Goal: Subscribe to service/newsletter

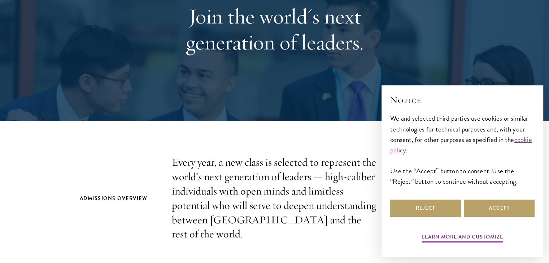
scroll to position [162, 0]
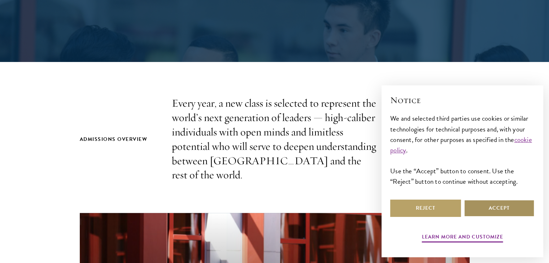
click at [500, 204] on button "Accept" at bounding box center [499, 208] width 71 height 17
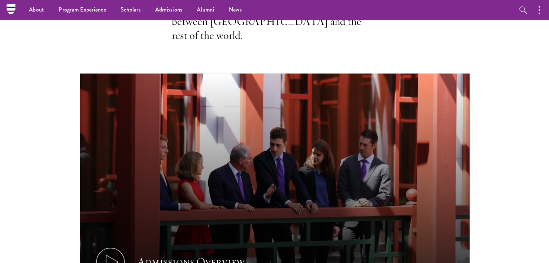
scroll to position [0, 0]
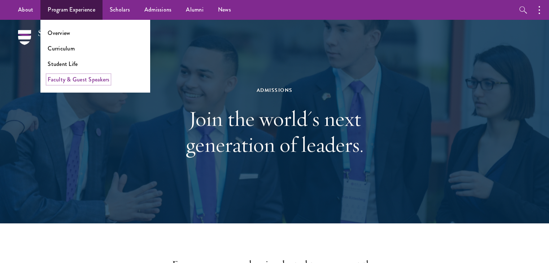
click at [87, 77] on link "Faculty & Guest Speakers" at bounding box center [79, 79] width 62 height 8
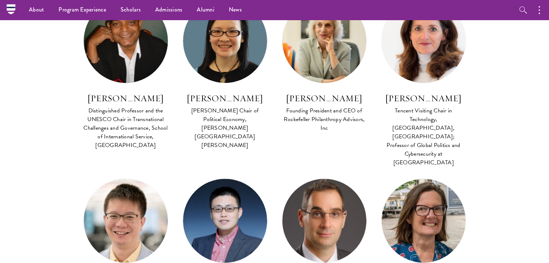
scroll to position [248, 0]
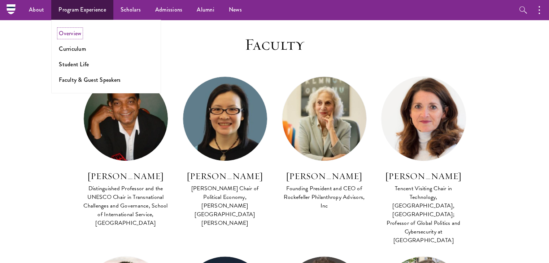
click at [68, 34] on link "Overview" at bounding box center [70, 33] width 22 height 8
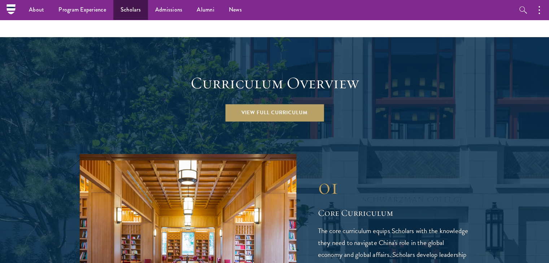
scroll to position [943, 0]
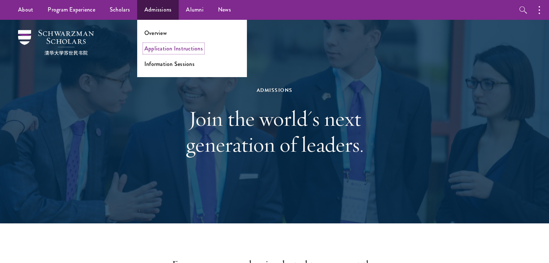
click at [166, 51] on link "Application Instructions" at bounding box center [173, 48] width 58 height 8
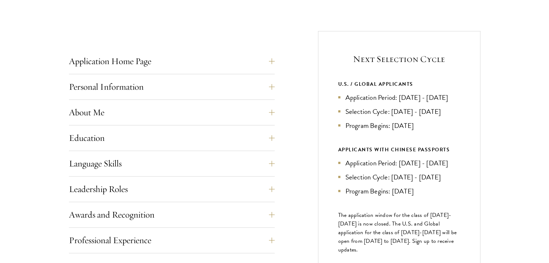
scroll to position [261, 0]
click at [201, 137] on button "Education" at bounding box center [177, 137] width 206 height 17
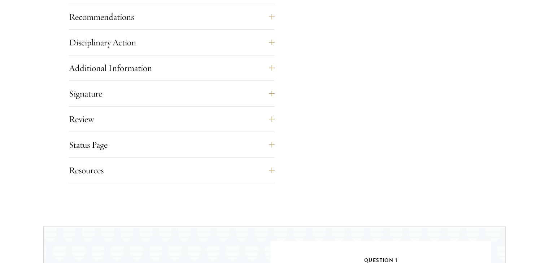
scroll to position [1135, 0]
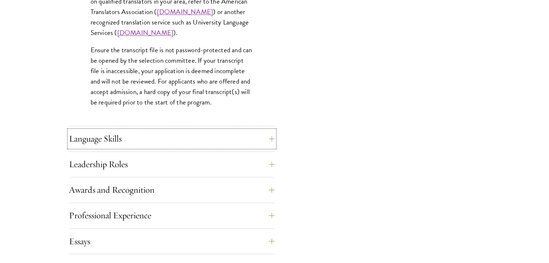
click at [201, 137] on button "Language Skills" at bounding box center [172, 138] width 206 height 17
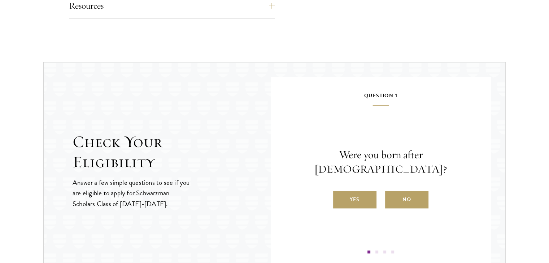
scroll to position [1058, 0]
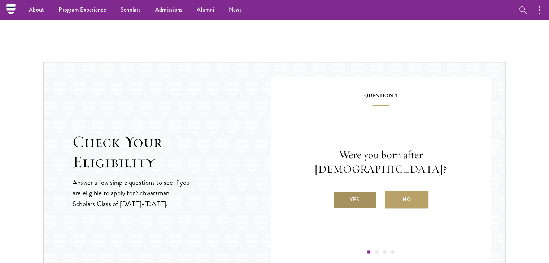
click at [343, 192] on label "Yes" at bounding box center [354, 199] width 43 height 17
click at [339, 192] on input "Yes" at bounding box center [336, 195] width 6 height 6
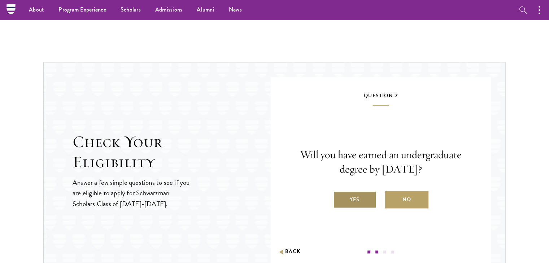
click at [354, 193] on label "Yes" at bounding box center [354, 199] width 43 height 17
click at [339, 193] on input "Yes" at bounding box center [336, 195] width 6 height 6
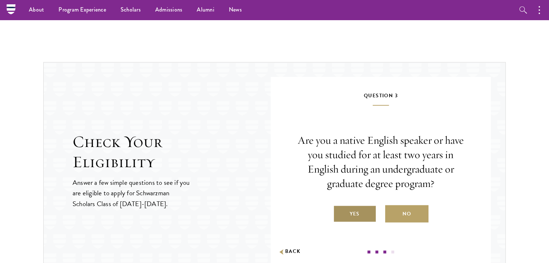
click at [354, 217] on label "Yes" at bounding box center [354, 213] width 43 height 17
click at [339, 213] on input "Yes" at bounding box center [336, 209] width 6 height 6
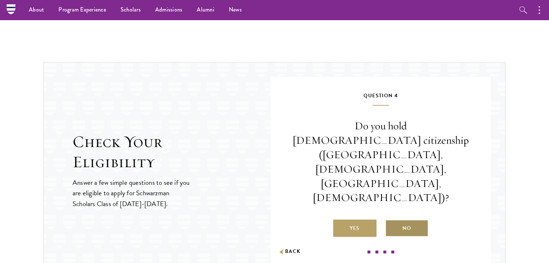
click at [397, 220] on label "No" at bounding box center [406, 228] width 43 height 17
click at [391, 221] on input "No" at bounding box center [388, 224] width 6 height 6
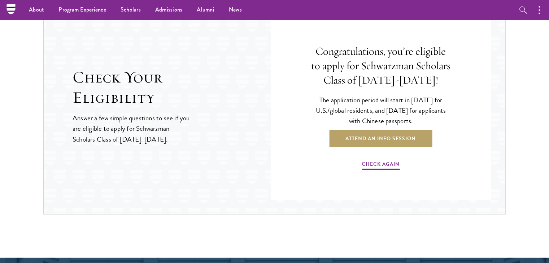
scroll to position [1122, 0]
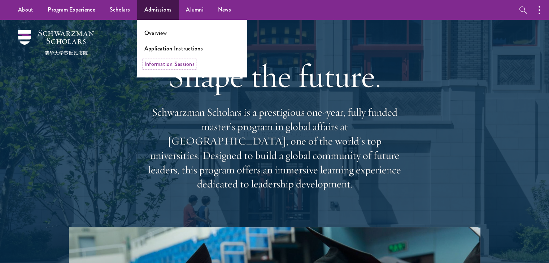
click at [161, 64] on link "Information Sessions" at bounding box center [169, 64] width 50 height 8
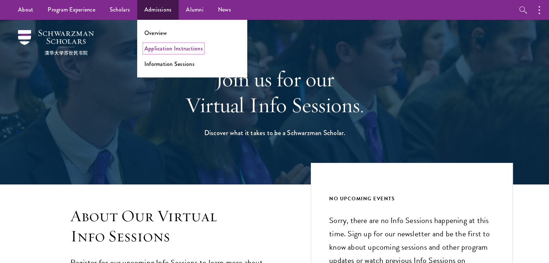
click at [171, 48] on link "Application Instructions" at bounding box center [173, 48] width 58 height 8
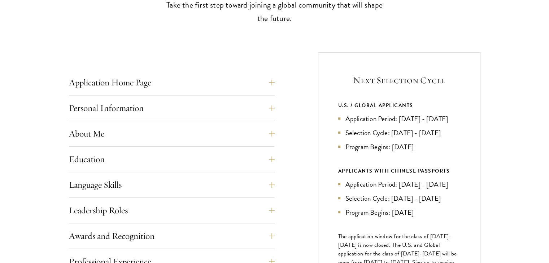
scroll to position [240, 0]
click at [180, 109] on button "Personal Information" at bounding box center [177, 108] width 206 height 17
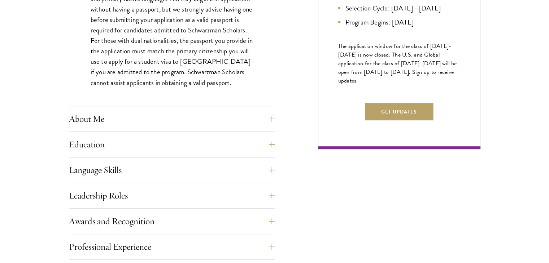
scroll to position [433, 0]
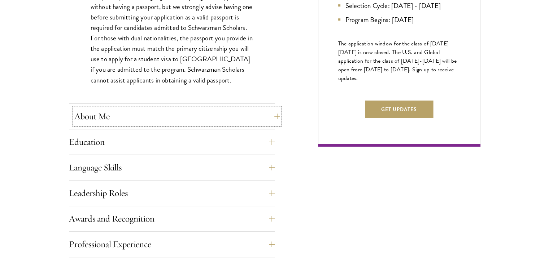
click at [172, 120] on button "About Me" at bounding box center [177, 116] width 206 height 17
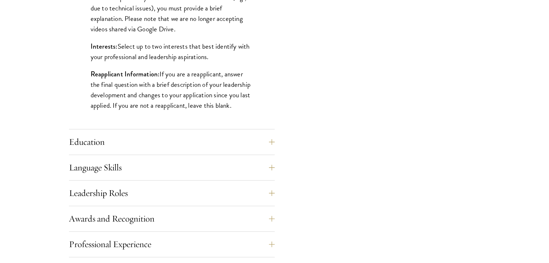
scroll to position [608, 0]
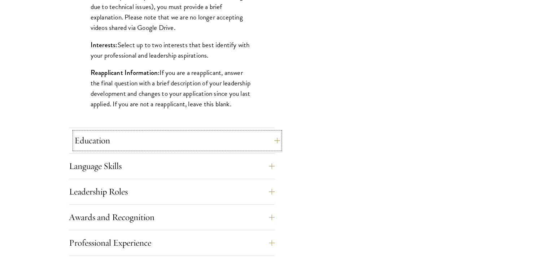
click at [177, 135] on button "Education" at bounding box center [177, 140] width 206 height 17
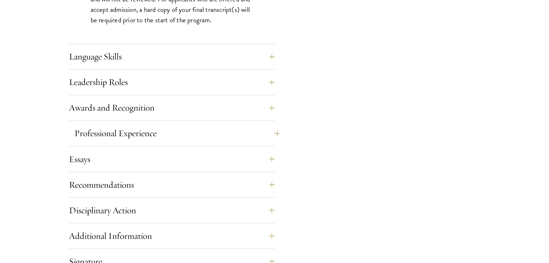
scroll to position [1218, 0]
click at [186, 130] on button "Professional Experience" at bounding box center [177, 132] width 206 height 17
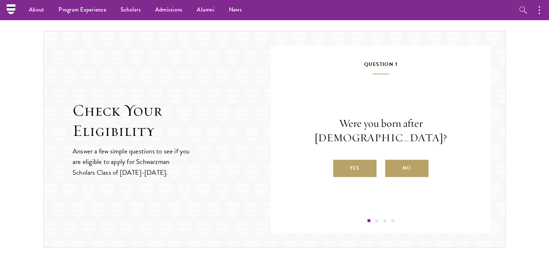
scroll to position [949, 0]
click at [349, 160] on label "Yes" at bounding box center [354, 168] width 43 height 17
click at [339, 161] on input "Yes" at bounding box center [336, 164] width 6 height 6
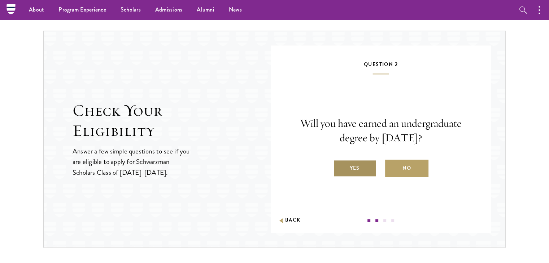
click at [354, 164] on label "Yes" at bounding box center [354, 168] width 43 height 17
click at [339, 164] on input "Yes" at bounding box center [336, 164] width 6 height 6
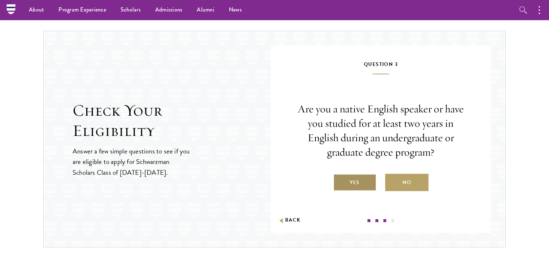
click at [353, 179] on label "Yes" at bounding box center [354, 182] width 43 height 17
click at [339, 179] on input "Yes" at bounding box center [336, 178] width 6 height 6
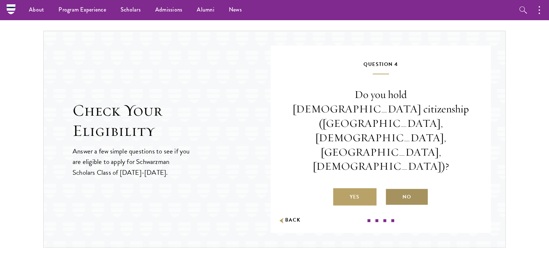
click at [407, 188] on label "No" at bounding box center [406, 196] width 43 height 17
click at [391, 189] on input "No" at bounding box center [388, 192] width 6 height 6
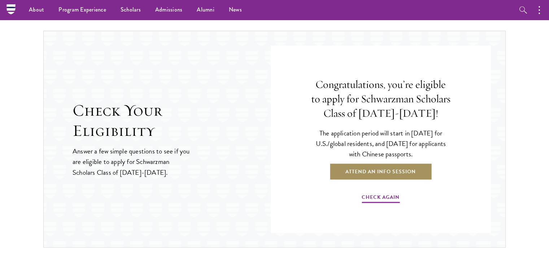
click at [364, 169] on link "Attend an Info Session" at bounding box center [380, 171] width 103 height 17
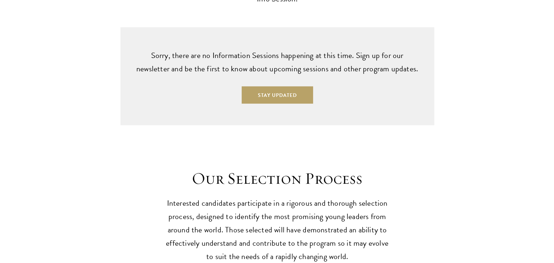
scroll to position [1872, 0]
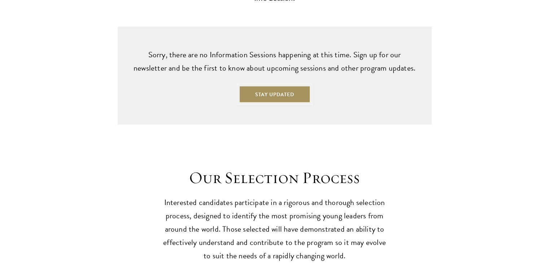
click at [301, 86] on button "Stay Updated" at bounding box center [274, 94] width 71 height 17
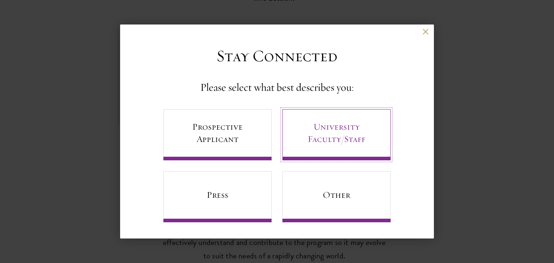
click at [328, 129] on link "University Faculty/Staff" at bounding box center [336, 134] width 108 height 51
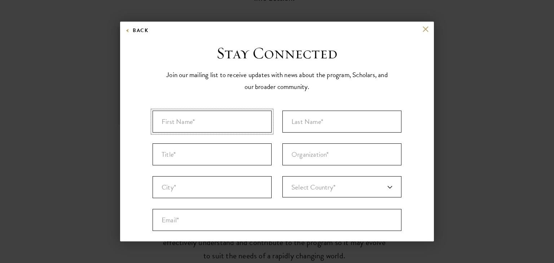
click at [224, 120] on input "First Name* *" at bounding box center [212, 122] width 119 height 22
type input "Azizah Siama"
click at [310, 117] on input "Last Name* *" at bounding box center [341, 122] width 119 height 22
type input "Azzahra"
click at [233, 155] on input "Title *" at bounding box center [212, 155] width 119 height 22
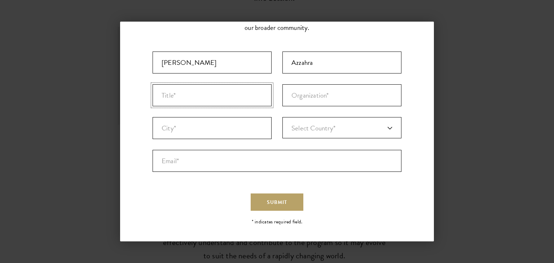
scroll to position [0, 0]
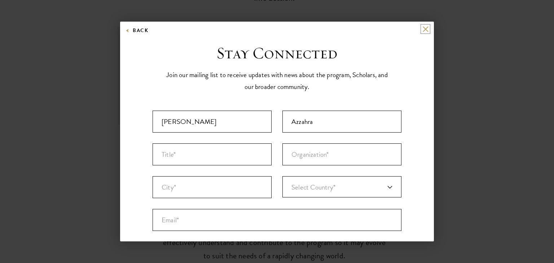
click at [422, 31] on button at bounding box center [425, 29] width 6 height 6
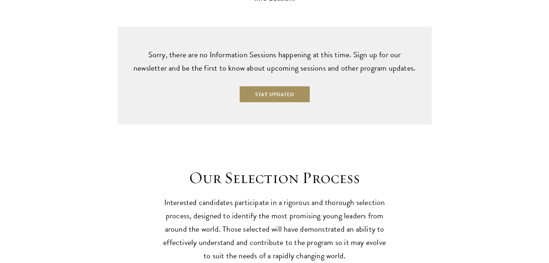
click at [265, 86] on button "Stay Updated" at bounding box center [274, 94] width 71 height 17
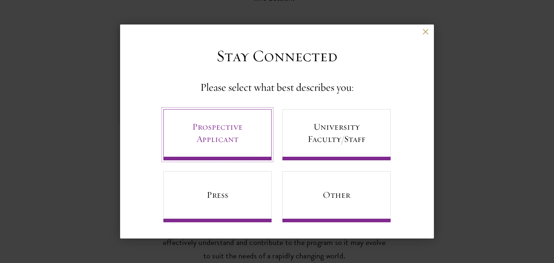
click at [227, 134] on link "Prospective Applicant" at bounding box center [217, 134] width 108 height 51
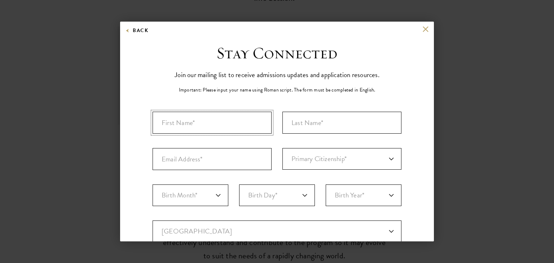
click at [232, 123] on input "First Name*" at bounding box center [212, 123] width 119 height 22
type input "Azizah Siama"
click at [299, 126] on input "Last Name (Family Name)*" at bounding box center [341, 123] width 119 height 22
type input "Azzahra"
click at [206, 175] on div "Important: The form must be completed in English. Azizah Siama Azzahra Primary …" at bounding box center [277, 252] width 249 height 280
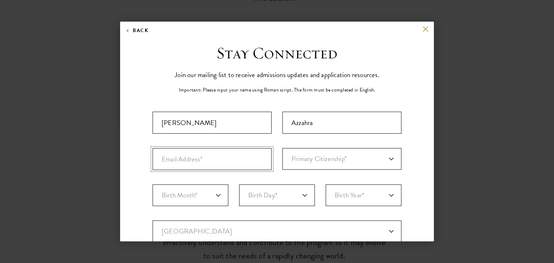
click at [193, 163] on input "Email Address*" at bounding box center [212, 159] width 119 height 22
type input "azizahsiamaazzahra21@gmail.com"
click at [321, 156] on select "Primary Citizenship* Afghanistan Aland Islands Albania Algeria Andorra Angola A…" at bounding box center [341, 159] width 119 height 22
select select "ID"
click at [282, 148] on select "Primary Citizenship* Afghanistan Aland Islands Albania Algeria Andorra Angola A…" at bounding box center [341, 159] width 119 height 22
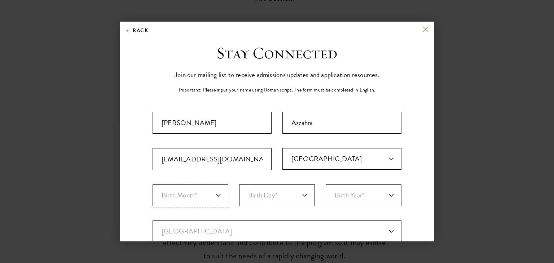
click at [187, 192] on select "Birth Month* January February March April May June July August September Octobe…" at bounding box center [191, 196] width 76 height 22
select select "11"
click at [153, 185] on select "Birth Month* January February March April May June July August September Octobe…" at bounding box center [191, 196] width 76 height 22
click at [262, 190] on select "Birth Day* 1 2 3 4 5 6 7 8 9 10 11 12 13 14 15 16 17 18 19 20 21 22 23 24 25 26…" at bounding box center [277, 196] width 76 height 22
select select "21"
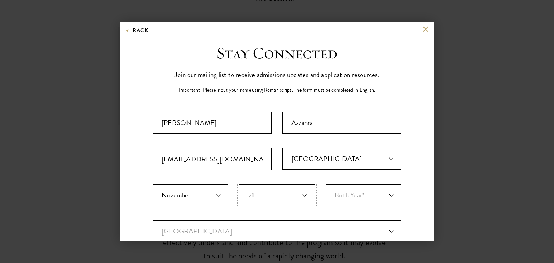
click at [239, 185] on select "Birth Day* 1 2 3 4 5 6 7 8 9 10 11 12 13 14 15 16 17 18 19 20 21 22 23 24 25 26…" at bounding box center [277, 196] width 76 height 22
click at [349, 194] on select "Birth Year* 2025 2024 2023 2022 2021 2020 2019 2018 2017 2016 2015 2014 2013 20…" at bounding box center [364, 196] width 76 height 22
select select "2003"
click at [326, 185] on select "Birth Year* 2025 2024 2023 2022 2021 2020 2019 2018 2017 2016 2015 2014 2013 20…" at bounding box center [364, 196] width 76 height 22
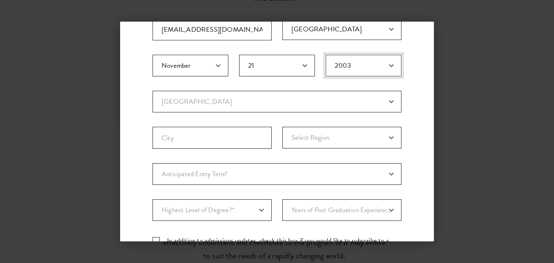
scroll to position [130, 0]
click at [196, 108] on select "Current Country Afghanistan Aland Islands Albania Algeria Andorra Angola Anguil…" at bounding box center [277, 102] width 249 height 22
select select "ID"
click at [153, 91] on select "Current Country Afghanistan Aland Islands Albania Algeria Andorra Angola Anguil…" at bounding box center [277, 102] width 249 height 22
click at [220, 133] on input "City" at bounding box center [212, 138] width 119 height 22
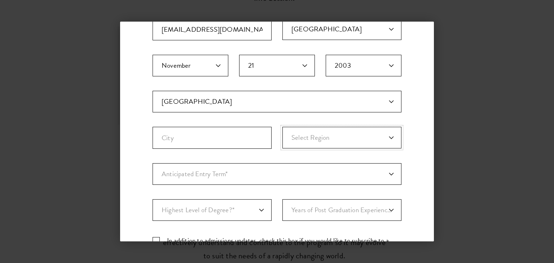
click at [311, 134] on select "Select Region Java Kalimantan Lesser Sunda Islands Maluku Islands Papua Islands…" at bounding box center [341, 138] width 119 height 22
select select "Java"
click at [282, 127] on select "Select Region Java Kalimantan Lesser Sunda Islands Maluku Islands Papua Islands…" at bounding box center [341, 138] width 119 height 22
click at [224, 146] on input "City" at bounding box center [212, 138] width 119 height 22
type input "Sukoharjo"
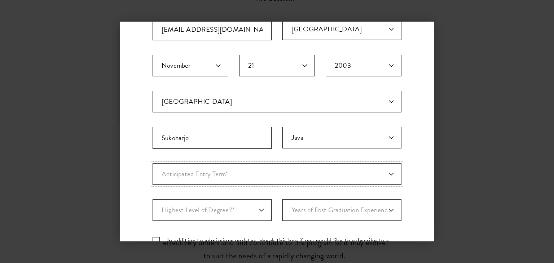
click at [234, 170] on select "Anticipated Entry Term* August 2026 (Application opens April 2025) Just Explori…" at bounding box center [277, 174] width 249 height 22
select select "a6790467-ebe7-4045-a56a-66c1cae98076"
click at [153, 163] on select "Anticipated Entry Term* August 2026 (Application opens April 2025) Just Explori…" at bounding box center [277, 174] width 249 height 22
click at [215, 202] on select "Highest Level of Degree?* PHD Bachelor's Master's Current Undergraduate Student" at bounding box center [212, 210] width 119 height 22
click at [153, 199] on select "Highest Level of Degree?* PHD Bachelor's Master's Current Undergraduate Student" at bounding box center [212, 210] width 119 height 22
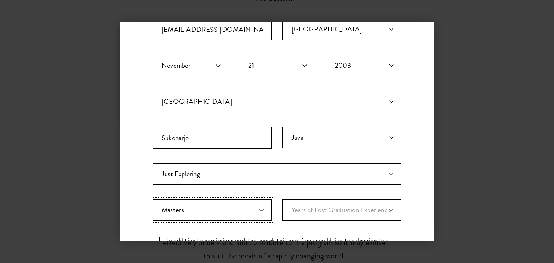
click at [204, 210] on select "Highest Level of Degree?* PHD Bachelor's Master's Current Undergraduate Student" at bounding box center [212, 210] width 119 height 22
select select "baef124f-e103-44b1-8ca6-5d0669438e44"
click at [153, 199] on select "Highest Level of Degree?* PHD Bachelor's Master's Current Undergraduate Student" at bounding box center [212, 210] width 119 height 22
click at [341, 207] on select "Years of Post Graduation Experience?* 1 2 3 4 5 6 7 8 9 10" at bounding box center [341, 210] width 119 height 22
select select "1"
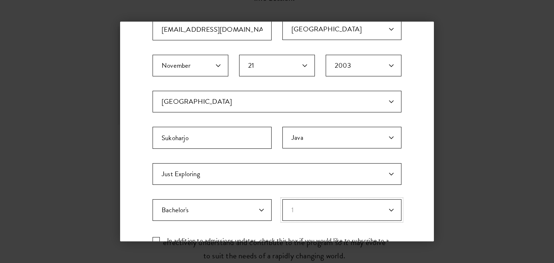
click at [282, 199] on select "Years of Post Graduation Experience?* 1 2 3 4 5 6 7 8 9 10" at bounding box center [341, 210] width 119 height 22
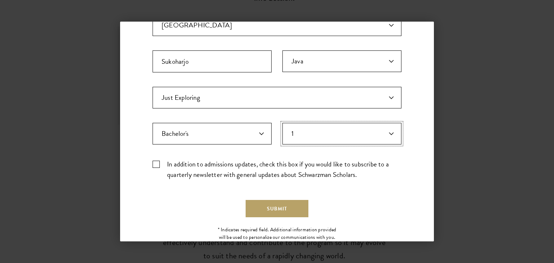
scroll to position [208, 0]
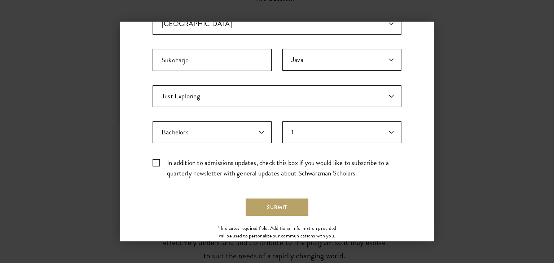
click at [154, 158] on label "In addition to admissions updates, check this box if you would like to subscrib…" at bounding box center [277, 168] width 249 height 21
click at [154, 158] on input "In addition to admissions updates, check this box if you would like to subscrib…" at bounding box center [277, 160] width 249 height 5
checkbox input "true"
click at [270, 194] on form "Important: The form must be completed in English. Azizah Siama Azzahra azizahsi…" at bounding box center [277, 60] width 249 height 312
click at [270, 207] on button "Submit" at bounding box center [277, 207] width 63 height 17
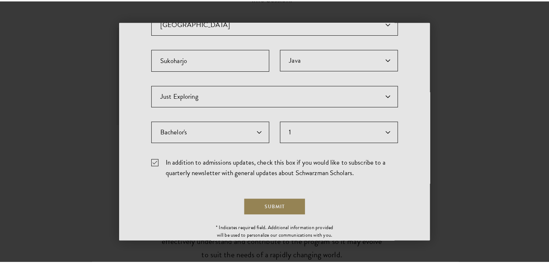
scroll to position [0, 0]
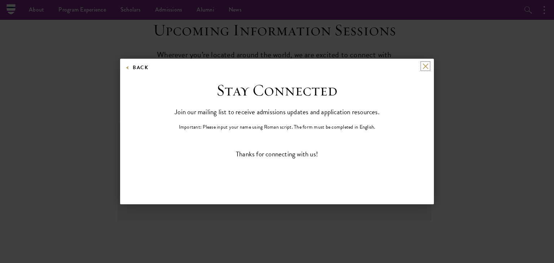
click at [426, 63] on button at bounding box center [425, 66] width 6 height 6
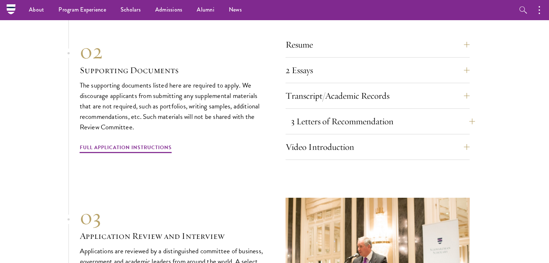
scroll to position [2277, 0]
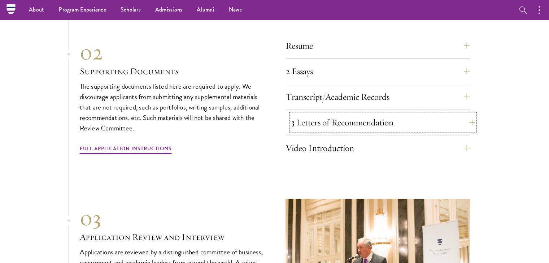
click at [363, 114] on button "3 Letters of Recommendation" at bounding box center [383, 122] width 184 height 17
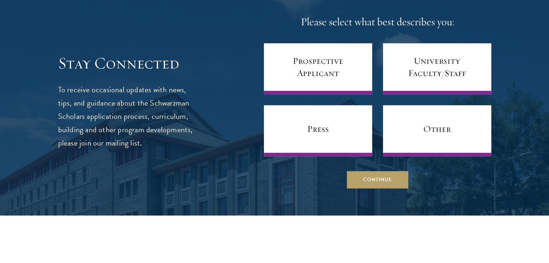
scroll to position [2938, 0]
